Goal: Task Accomplishment & Management: Complete application form

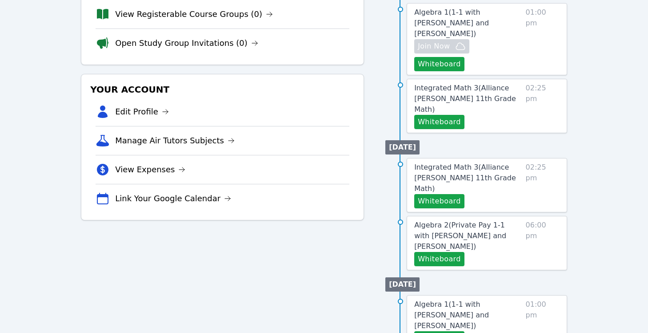
scroll to position [252, 0]
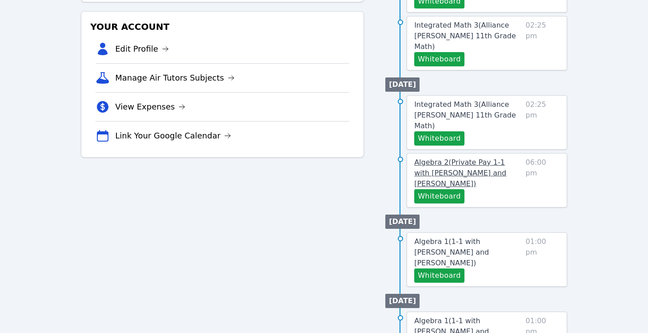
click at [384, 158] on span "Algebra 2 ( Private Pay 1-1 with Ethan Parker and Alexis Asiama )" at bounding box center [460, 173] width 92 height 30
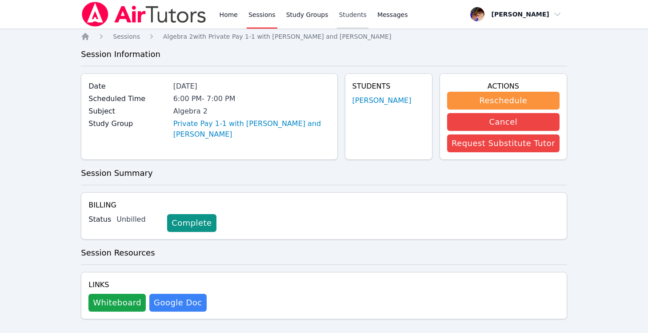
click at [344, 13] on link "Students" at bounding box center [352, 14] width 31 height 28
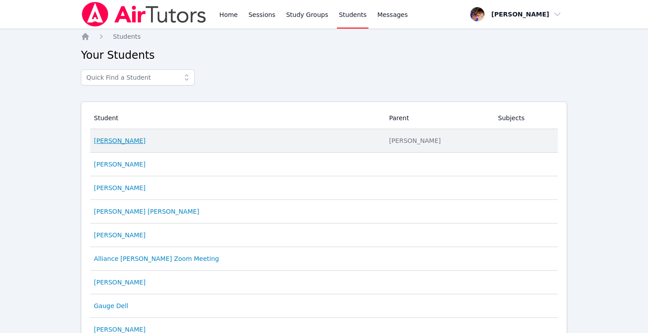
click at [125, 143] on link "Ethan Parker" at bounding box center [120, 140] width 52 height 9
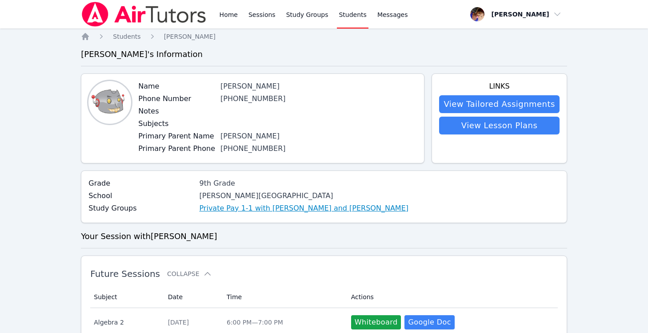
click at [317, 206] on link "Private Pay 1-1 with Ethan Parker and Alexis Asiama" at bounding box center [304, 208] width 209 height 11
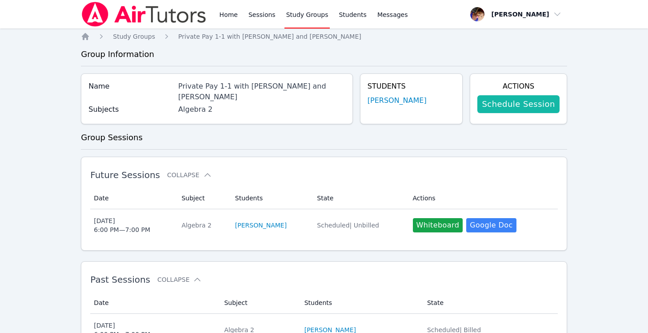
click at [384, 98] on link "Schedule Session" at bounding box center [519, 104] width 82 height 18
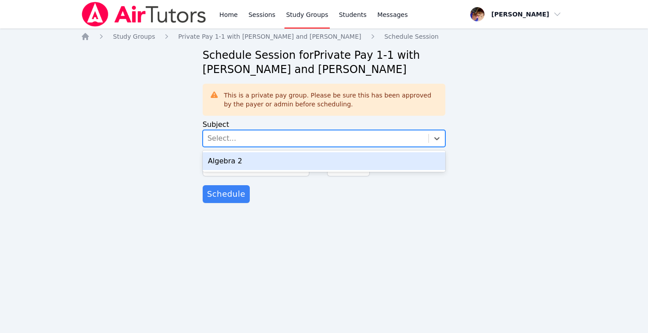
click at [249, 136] on div "Select..." at bounding box center [316, 138] width 226 height 16
click at [241, 164] on div "Algebra 2" at bounding box center [324, 161] width 243 height 18
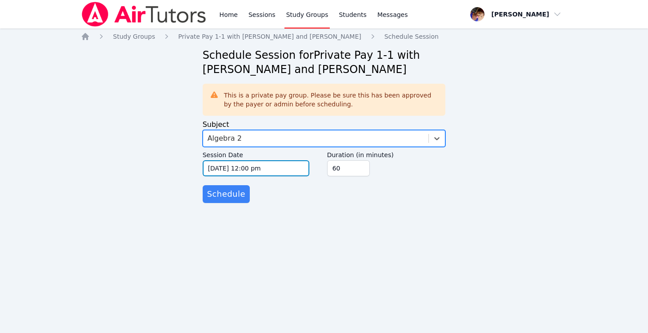
click at [248, 169] on input "10/14/2025 12:00 pm" at bounding box center [256, 168] width 107 height 16
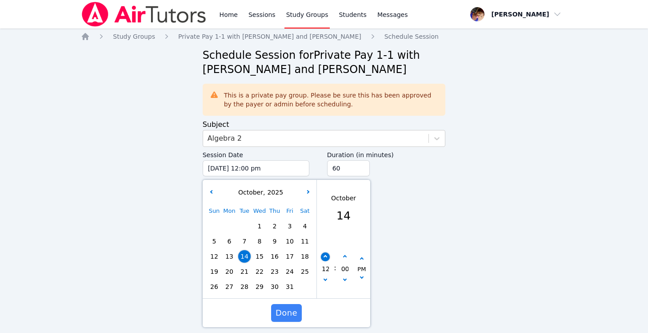
click at [326, 254] on button "button" at bounding box center [325, 256] width 9 height 9
type input "10/14/2025 01:00 pm"
type input "01"
click at [326, 254] on button "button" at bounding box center [325, 256] width 9 height 9
type input "10/14/2025 02:00 pm"
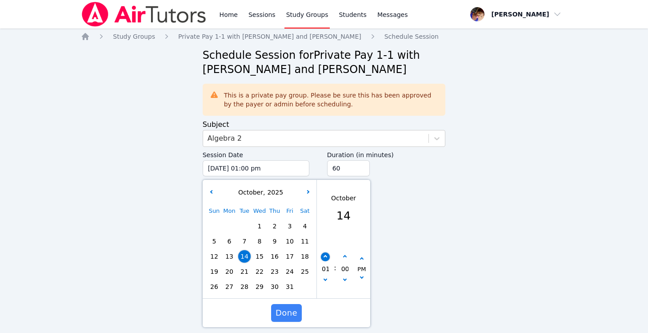
type input "02"
click at [326, 254] on button "button" at bounding box center [325, 256] width 9 height 9
type input "10/14/2025 03:00 pm"
type input "03"
click at [326, 254] on button "button" at bounding box center [325, 256] width 9 height 9
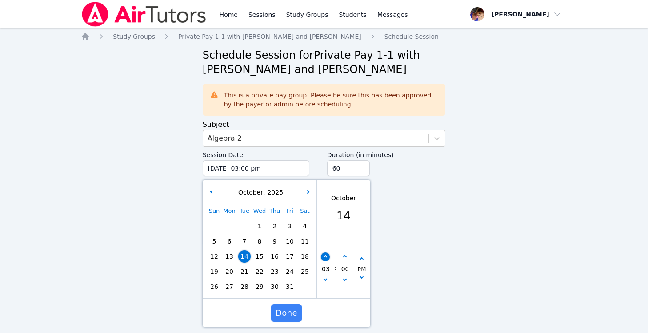
type input "10/14/2025 04:00 pm"
type input "04"
click at [326, 254] on button "button" at bounding box center [325, 256] width 9 height 9
type input "10/14/2025 05:00 pm"
type input "05"
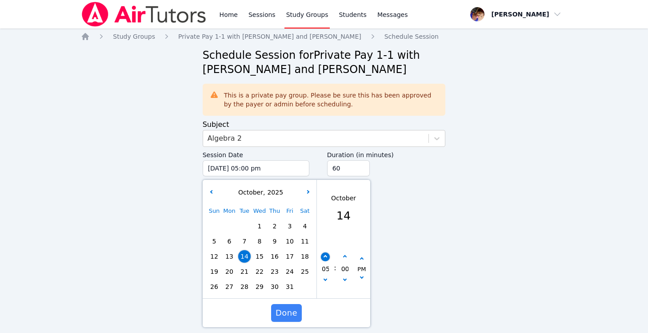
click at [326, 254] on button "button" at bounding box center [325, 256] width 9 height 9
type input "10/14/2025 06:00 pm"
type input "06"
click at [280, 313] on span "Done" at bounding box center [287, 312] width 22 height 12
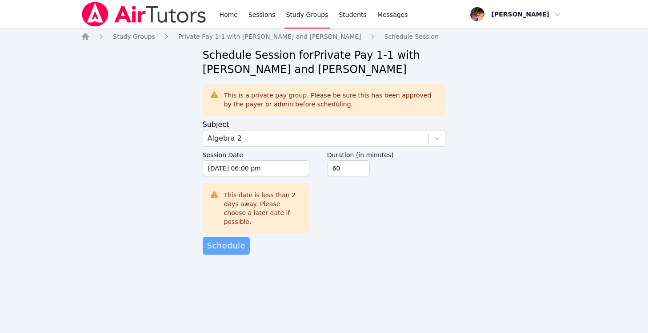
click at [229, 243] on button "Schedule" at bounding box center [226, 246] width 47 height 18
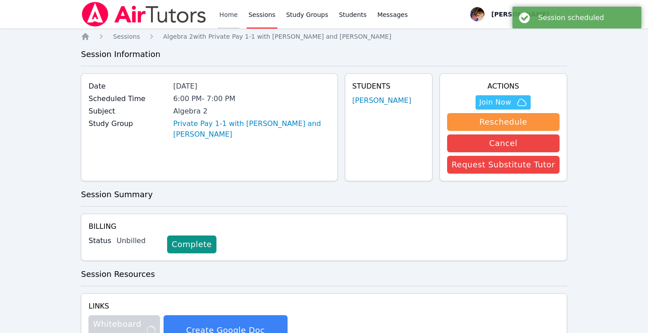
click at [225, 13] on link "Home" at bounding box center [229, 14] width 22 height 28
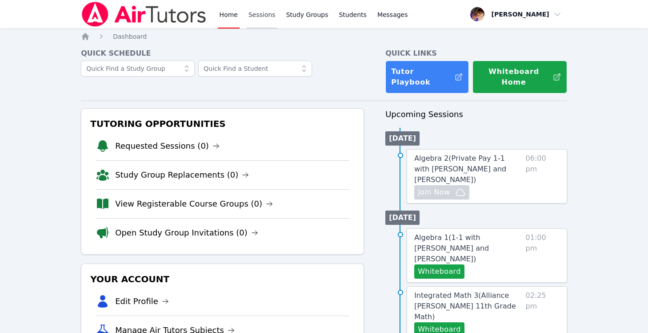
click at [263, 10] on link "Sessions" at bounding box center [262, 14] width 31 height 28
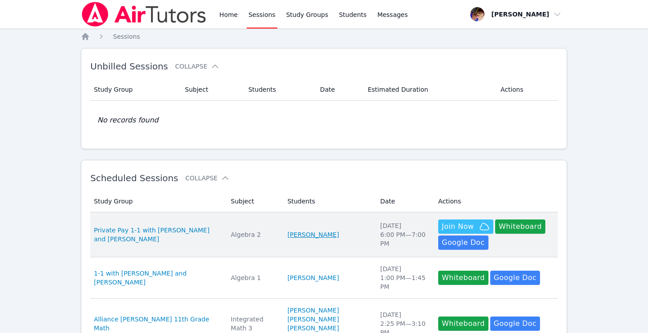
click at [299, 236] on link "Ethan Parker" at bounding box center [314, 234] width 52 height 9
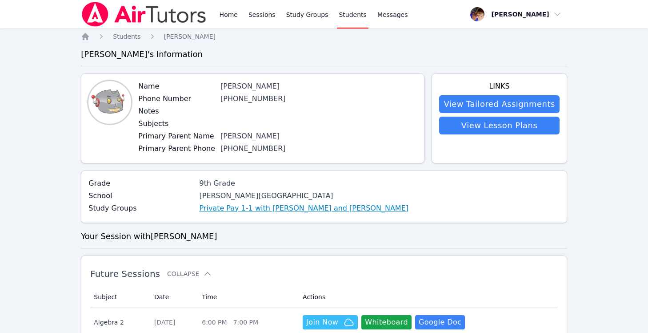
click at [253, 212] on link "Private Pay 1-1 with Ethan Parker and Alexis Asiama" at bounding box center [304, 208] width 209 height 11
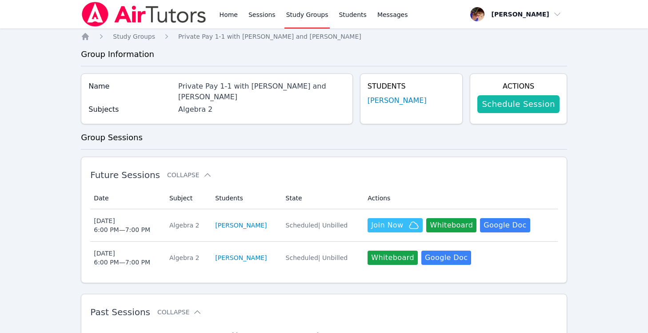
click at [384, 104] on link "Schedule Session" at bounding box center [519, 104] width 82 height 18
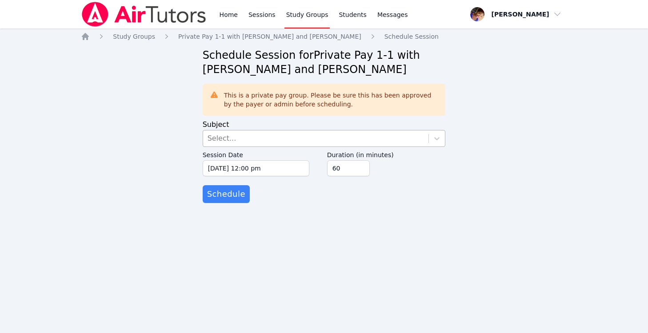
click at [273, 137] on div "Select..." at bounding box center [316, 138] width 226 height 16
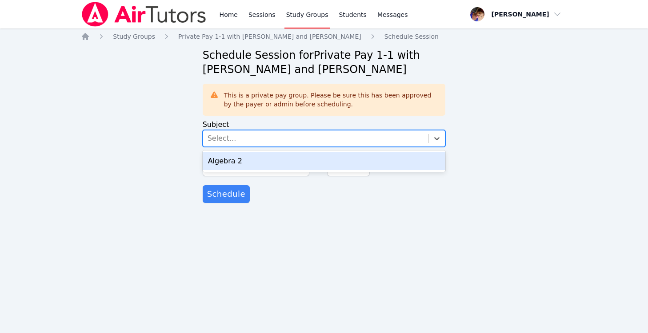
click at [245, 166] on div "Algebra 2" at bounding box center [324, 161] width 243 height 18
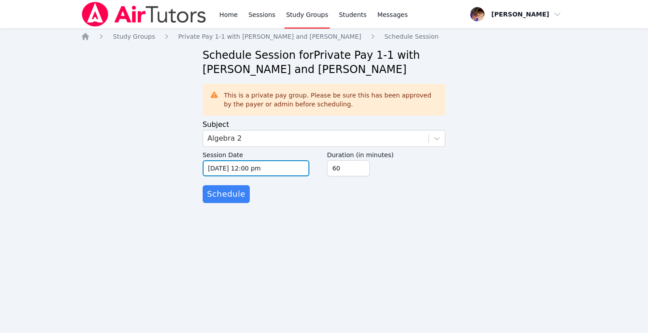
click at [245, 166] on input "10/14/2025 12:00 pm" at bounding box center [256, 168] width 107 height 16
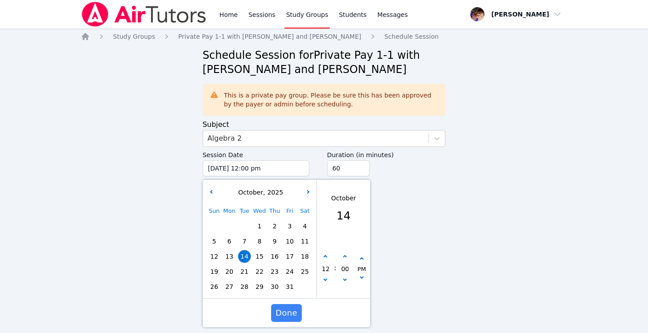
click at [244, 269] on span "21" at bounding box center [244, 271] width 12 height 12
click at [325, 253] on button "button" at bounding box center [325, 256] width 9 height 9
type input "10/21/2025 01:00 pm"
type input "01"
click at [325, 253] on button "button" at bounding box center [325, 256] width 9 height 9
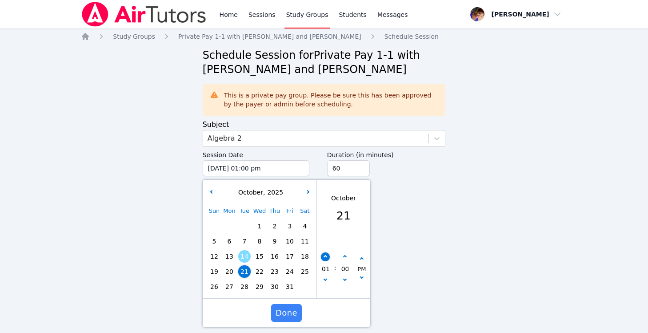
type input "10/21/2025 02:00 pm"
type input "02"
click at [325, 253] on button "button" at bounding box center [325, 256] width 9 height 9
type input "10/21/2025 03:00 pm"
type input "03"
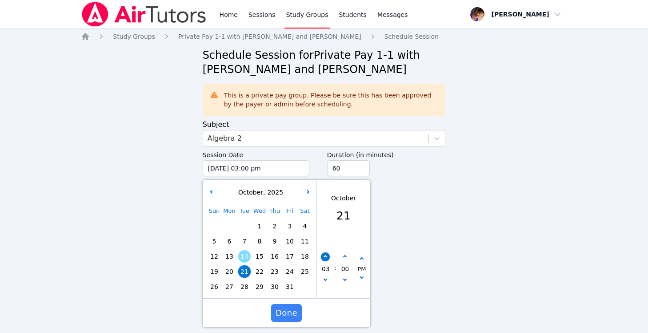
click at [325, 253] on button "button" at bounding box center [325, 256] width 9 height 9
type input "10/21/2025 04:00 pm"
type input "04"
click at [325, 253] on button "button" at bounding box center [325, 256] width 9 height 9
type input "10/21/2025 05:00 pm"
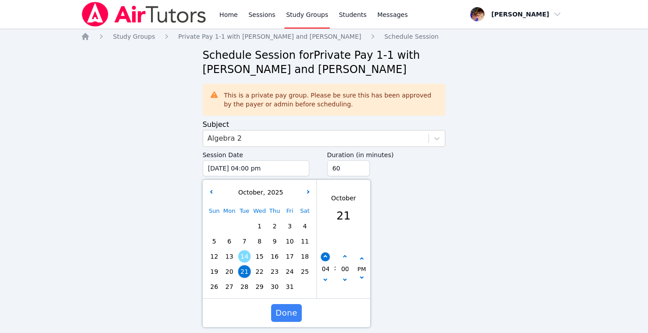
type input "05"
click at [325, 253] on button "button" at bounding box center [325, 256] width 9 height 9
type input "10/21/2025 06:00 pm"
type input "06"
click at [284, 315] on span "Done" at bounding box center [287, 312] width 22 height 12
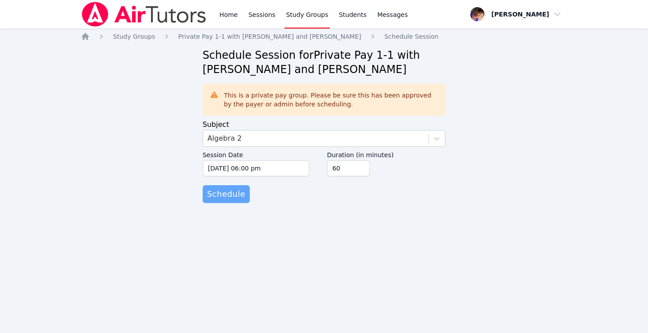
click at [215, 198] on span "Schedule" at bounding box center [226, 194] width 38 height 12
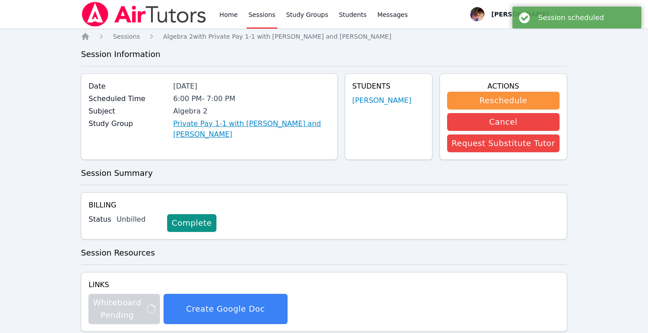
click at [279, 123] on link "Private Pay 1-1 with Ethan Parker and Alexis Asiama" at bounding box center [251, 128] width 157 height 21
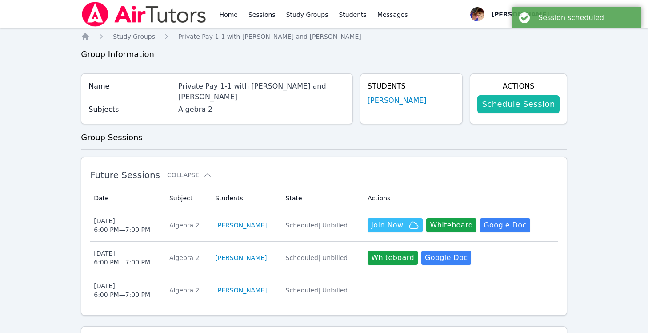
click at [384, 106] on link "Schedule Session" at bounding box center [519, 104] width 82 height 18
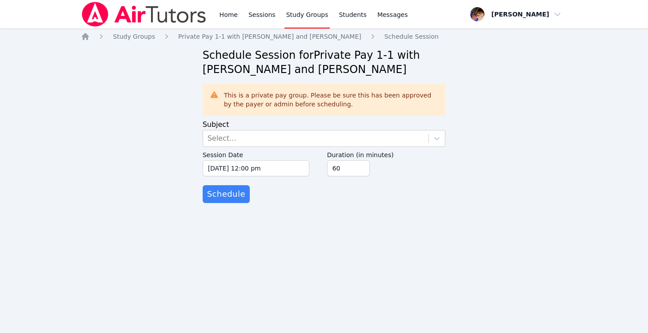
click at [307, 147] on label "Session Date" at bounding box center [256, 153] width 107 height 13
click at [307, 160] on input "10/14/2025 12:00 pm" at bounding box center [256, 168] width 107 height 16
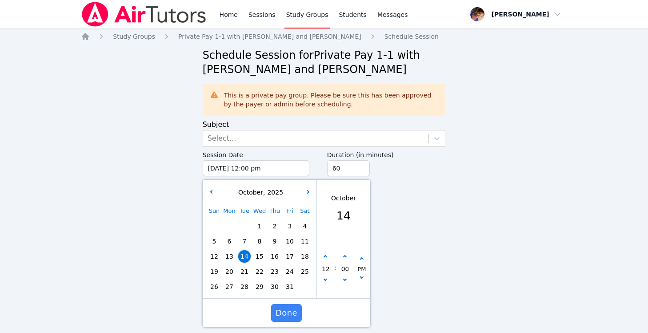
click at [274, 271] on div "Sun Mon Tue Wed Thu Fri Sat 1 2 3 4 5 6 7 8 9 10 11 12 13 14 15 16 17 18 19 20 …" at bounding box center [260, 248] width 106 height 91
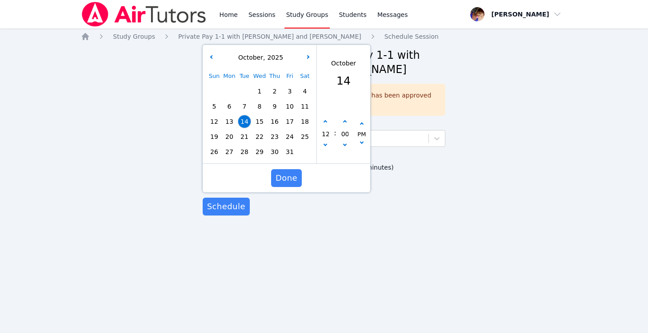
click at [276, 139] on span "23" at bounding box center [275, 136] width 12 height 12
click at [328, 123] on button "button" at bounding box center [325, 121] width 9 height 9
type input "10/23/2025 01:00 pm"
type input "01"
click at [328, 123] on button "button" at bounding box center [325, 121] width 9 height 9
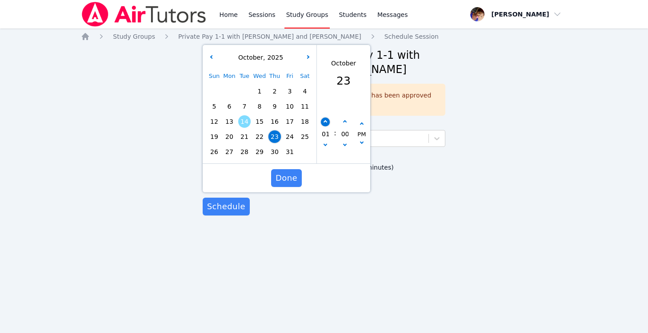
type input "10/23/2025 02:00 pm"
type input "02"
click at [328, 123] on button "button" at bounding box center [325, 121] width 9 height 9
type input "10/23/2025 03:00 pm"
type input "03"
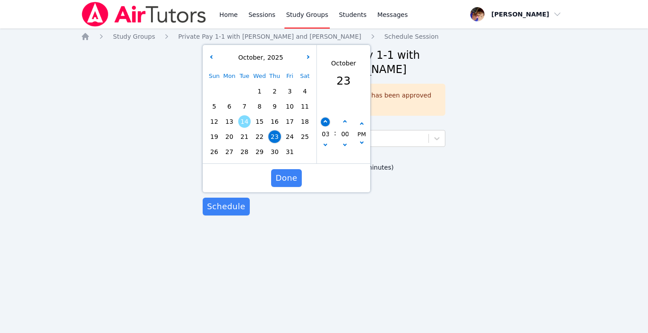
click at [328, 123] on button "button" at bounding box center [325, 121] width 9 height 9
type input "10/23/2025 04:00 pm"
type input "04"
click at [328, 123] on button "button" at bounding box center [325, 121] width 9 height 9
type input "10/23/2025 05:00 pm"
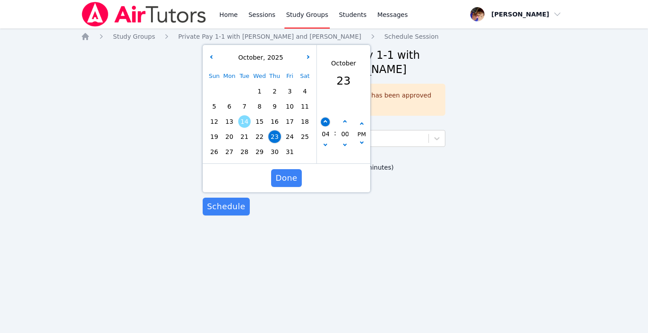
type input "05"
click at [328, 123] on button "button" at bounding box center [325, 121] width 9 height 9
type input "10/23/2025 06:00 pm"
type input "06"
click at [297, 178] on button "Done" at bounding box center [286, 178] width 31 height 18
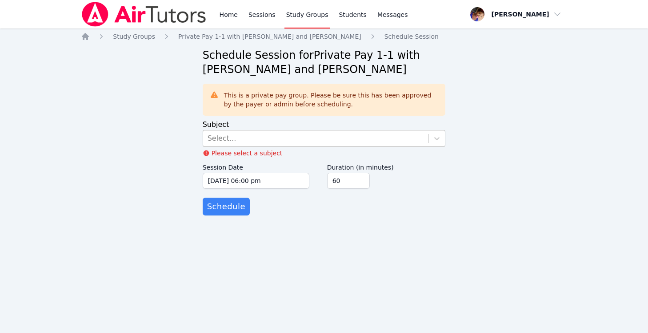
click at [238, 135] on div "Select..." at bounding box center [316, 138] width 226 height 16
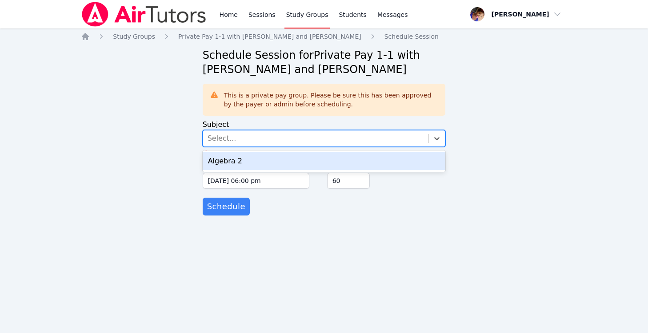
click at [237, 156] on div "Algebra 2" at bounding box center [324, 161] width 243 height 18
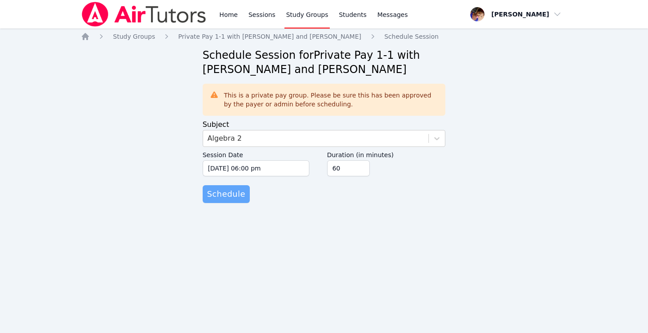
click at [232, 195] on span "Schedule" at bounding box center [226, 194] width 38 height 12
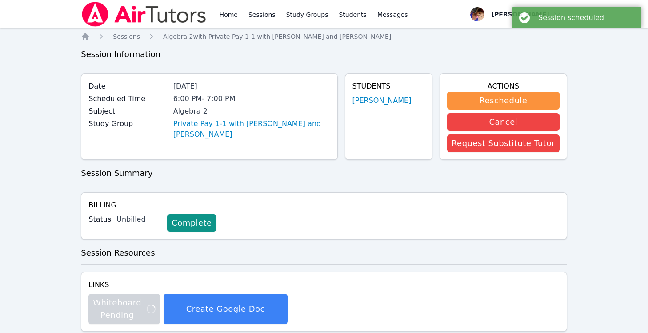
click at [262, 13] on link "Sessions" at bounding box center [262, 14] width 31 height 28
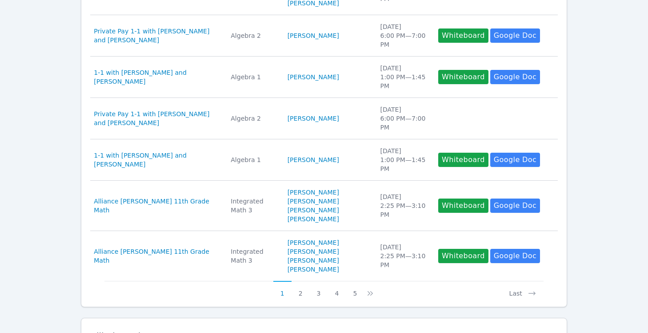
scroll to position [385, 0]
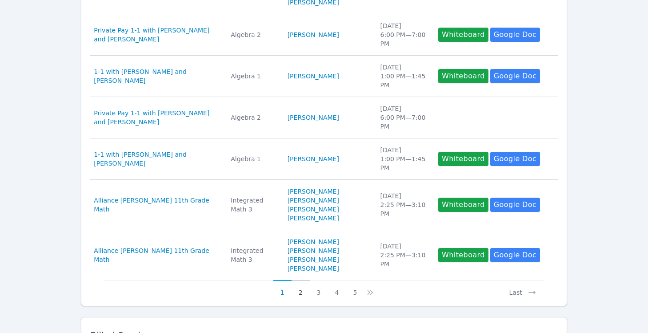
click at [301, 288] on button "2" at bounding box center [301, 288] width 18 height 17
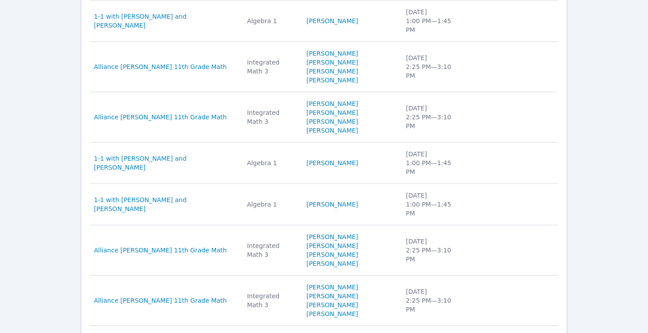
scroll to position [369, 0]
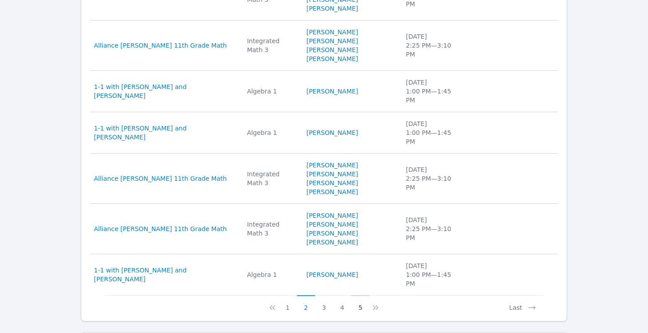
click at [365, 295] on button "5" at bounding box center [360, 303] width 18 height 17
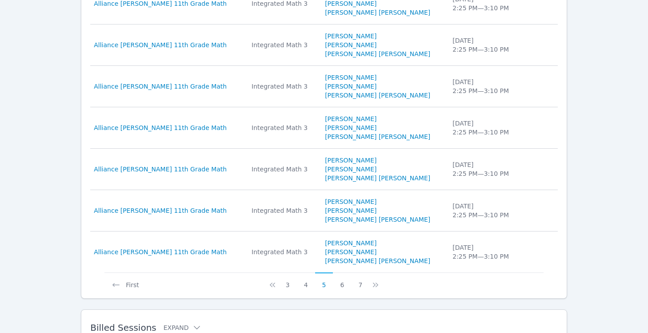
scroll to position [402, 0]
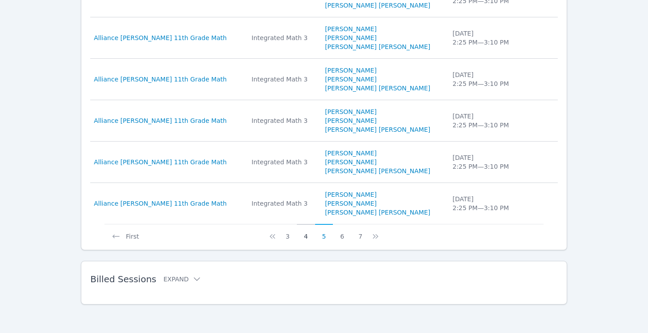
click at [309, 239] on button "4" at bounding box center [306, 232] width 18 height 17
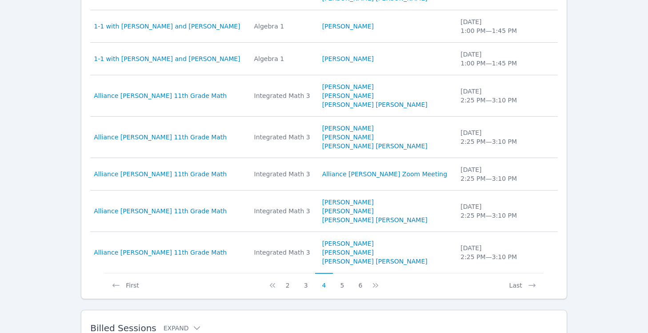
scroll to position [366, 0]
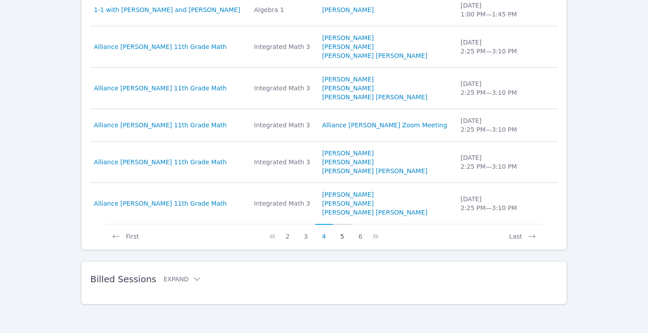
click at [340, 240] on button "5" at bounding box center [342, 232] width 18 height 17
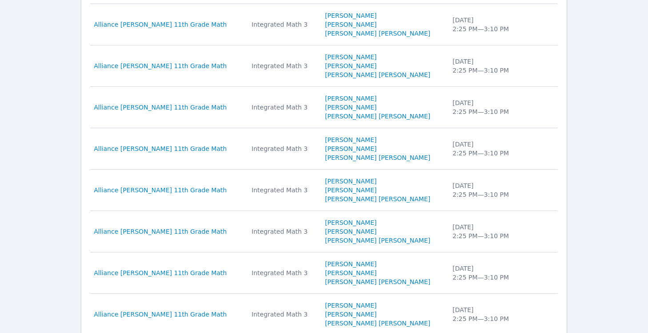
scroll to position [0, 0]
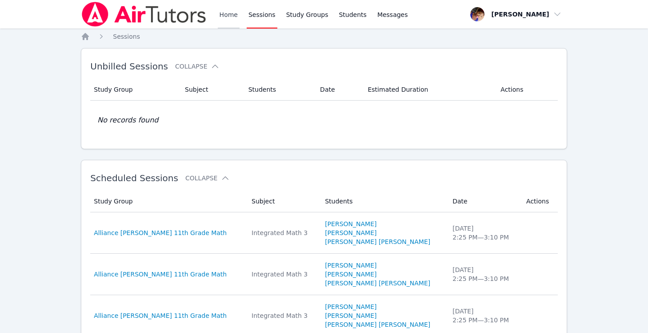
click at [236, 16] on link "Home" at bounding box center [229, 14] width 22 height 28
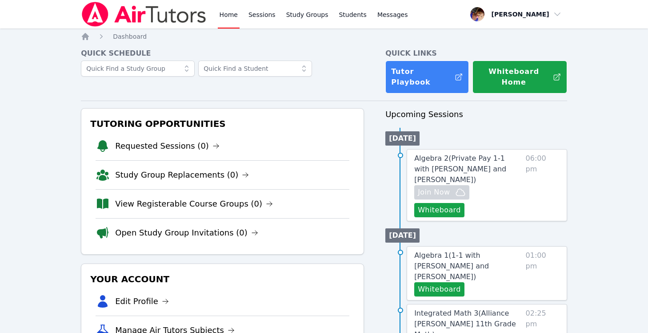
drag, startPoint x: 646, startPoint y: 180, endPoint x: 605, endPoint y: 177, distance: 41.9
